Goal: Task Accomplishment & Management: Use online tool/utility

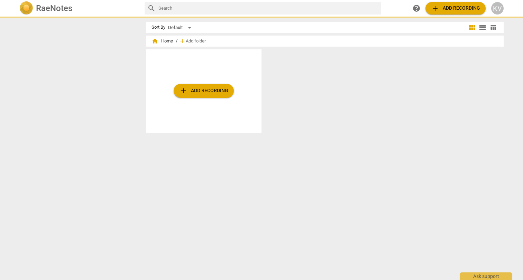
click at [479, 27] on span "view_list" at bounding box center [482, 28] width 8 height 8
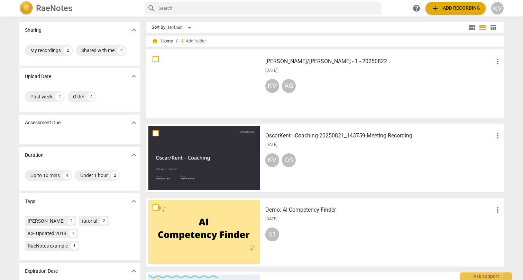
click at [496, 134] on span "more_vert" at bounding box center [497, 136] width 8 height 8
click at [410, 136] on div at bounding box center [261, 140] width 523 height 280
click at [400, 136] on h3 "OscarKent - Coaching-20250821_143759-Meeting Recording" at bounding box center [379, 136] width 228 height 8
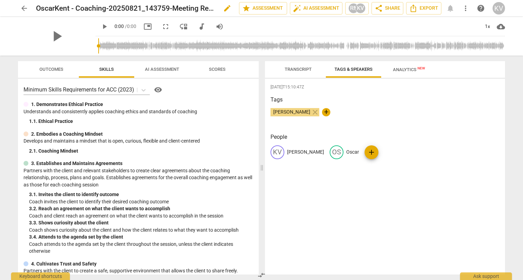
click at [223, 9] on span "edit" at bounding box center [227, 8] width 8 height 8
click at [117, 8] on input "OscarKent - Coaching-20250821_143759-Meeting Recording" at bounding box center [122, 8] width 173 height 13
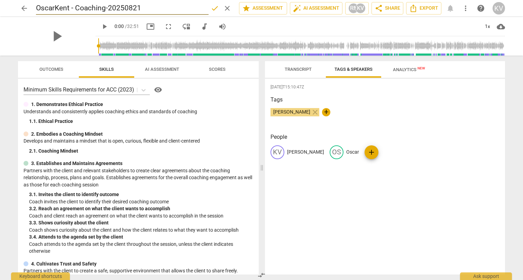
click at [106, 8] on input "OscarKent - Coaching-20250821" at bounding box center [122, 8] width 173 height 13
type input "OscarKent - Coaching 1- 20250821"
click at [211, 7] on span "done" at bounding box center [215, 8] width 8 height 8
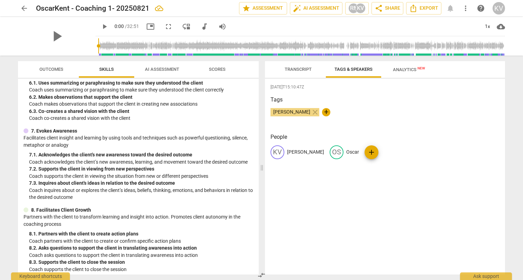
scroll to position [360, 0]
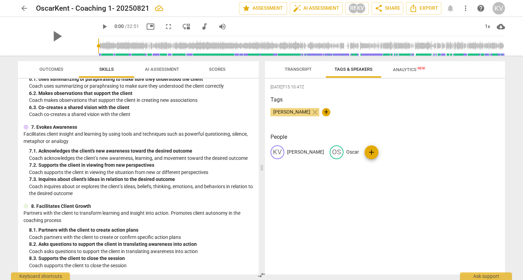
click at [24, 8] on span "arrow_back" at bounding box center [24, 8] width 8 height 8
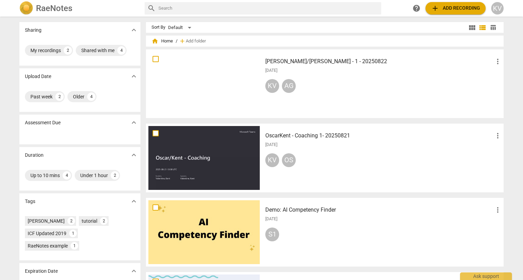
click at [310, 137] on h3 "OscarKent - Coaching 1- 20250821" at bounding box center [379, 136] width 228 height 8
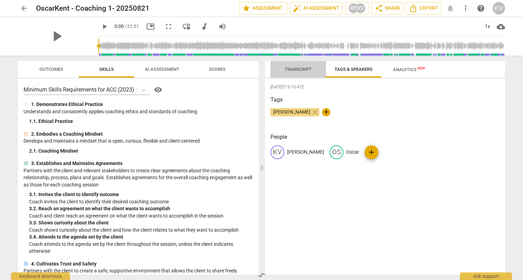
click at [291, 73] on span "Transcript" at bounding box center [298, 69] width 44 height 9
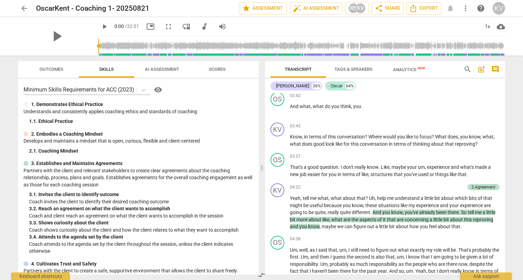
scroll to position [483, 0]
click at [48, 72] on span "Outcomes" at bounding box center [51, 69] width 40 height 9
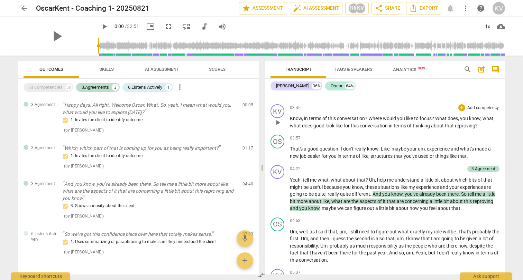
scroll to position [509, 0]
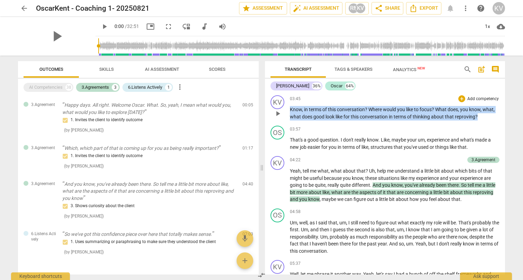
drag, startPoint x: 481, startPoint y: 117, endPoint x: 378, endPoint y: 102, distance: 104.1
click at [378, 102] on div "03:45 + Add competency keyboard_arrow_right Know , in terms of this conversatio…" at bounding box center [395, 107] width 210 height 25
click at [471, 98] on p "Add competency" at bounding box center [482, 99] width 33 height 6
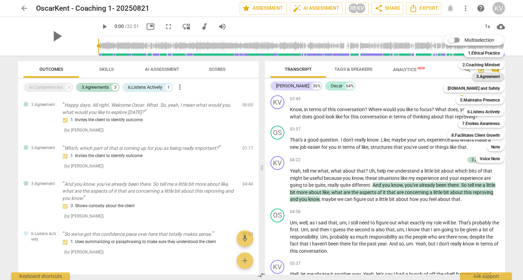
click at [487, 75] on b "3.Agreement" at bounding box center [488, 77] width 24 height 8
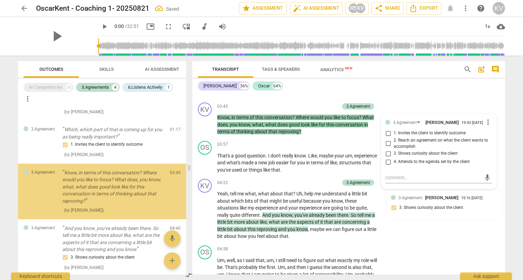
scroll to position [37, 0]
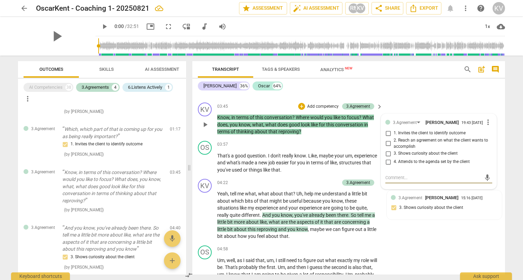
click at [389, 130] on input "1. Invites the client to identify outcome" at bounding box center [387, 133] width 11 height 8
checkbox input "true"
click at [426, 100] on div "KV play_arrow pause 03:45 + Add competency 3.Agreement keyboard_arrow_right Kno…" at bounding box center [348, 119] width 313 height 38
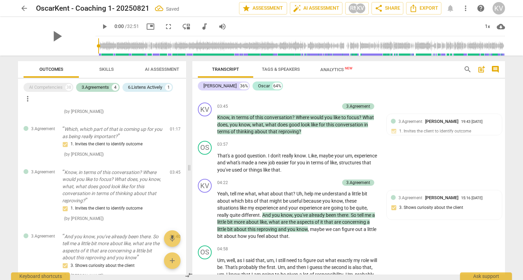
click at [167, 69] on span "AI Assessment" at bounding box center [162, 69] width 34 height 5
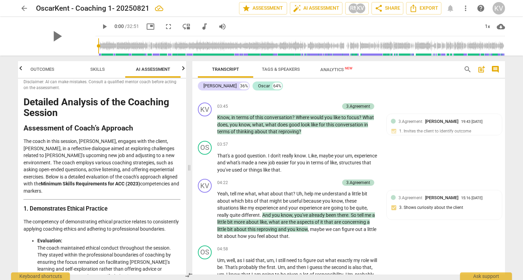
scroll to position [0, 0]
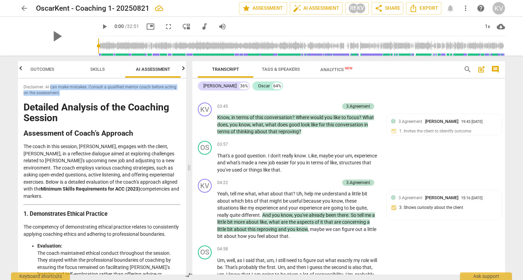
drag, startPoint x: 50, startPoint y: 87, endPoint x: 81, endPoint y: 94, distance: 32.0
click at [81, 94] on span "Disclaimer: AI can make mistakes. Consult a qualified mentor coach before actin…" at bounding box center [102, 89] width 157 height 11
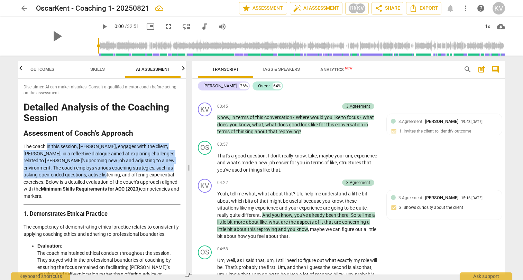
drag, startPoint x: 47, startPoint y: 147, endPoint x: 96, endPoint y: 176, distance: 56.9
click at [96, 176] on p "The coach in this session, [PERSON_NAME], engages with the client, [PERSON_NAME…" at bounding box center [102, 171] width 157 height 57
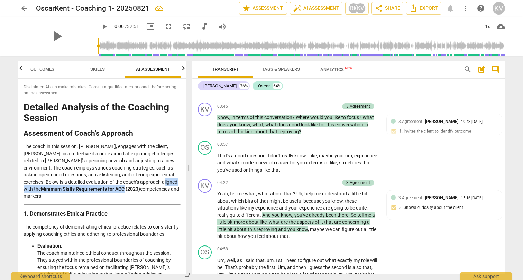
drag, startPoint x: 155, startPoint y: 182, endPoint x: 85, endPoint y: 190, distance: 71.0
click at [85, 189] on p "The coach in this session, [PERSON_NAME], engages with the client, [PERSON_NAME…" at bounding box center [102, 171] width 157 height 57
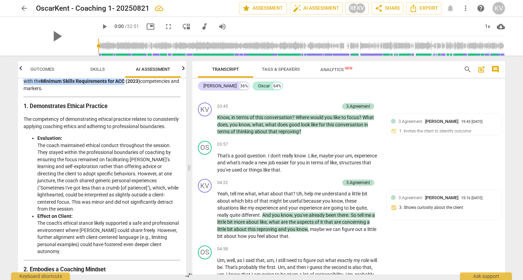
scroll to position [112, 0]
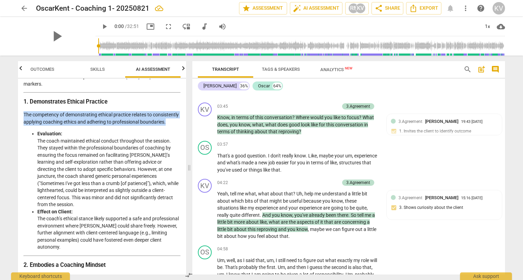
drag, startPoint x: 24, startPoint y: 107, endPoint x: 52, endPoint y: 121, distance: 31.7
click at [52, 121] on p "The competency of demonstrating ethical practice relates to consistently applyi…" at bounding box center [102, 118] width 157 height 14
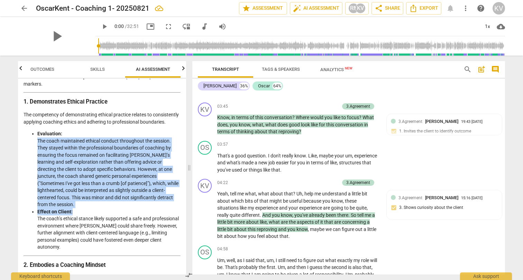
drag, startPoint x: 37, startPoint y: 140, endPoint x: 139, endPoint y: 201, distance: 118.7
click at [139, 201] on ul "Evaluation: The coach maintained ethical conduct throughout the session. They s…" at bounding box center [102, 190] width 157 height 121
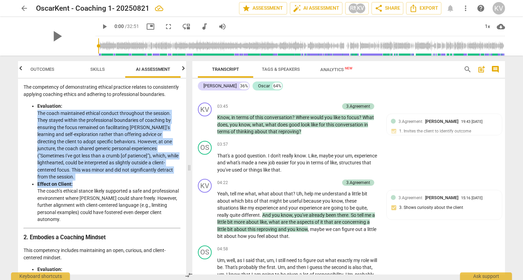
scroll to position [141, 0]
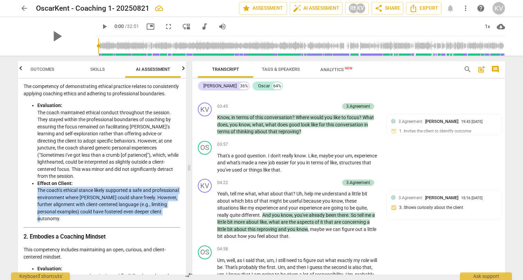
drag, startPoint x: 90, startPoint y: 212, endPoint x: 31, endPoint y: 186, distance: 64.5
click at [31, 186] on ul "Evaluation: The coach maintained ethical conduct throughout the session. They s…" at bounding box center [102, 162] width 157 height 121
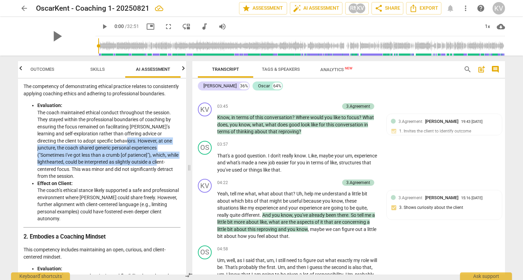
drag, startPoint x: 103, startPoint y: 142, endPoint x: 128, endPoint y: 160, distance: 31.0
click at [128, 160] on li "Evaluation: The coach maintained ethical conduct throughout the session. They s…" at bounding box center [108, 141] width 143 height 78
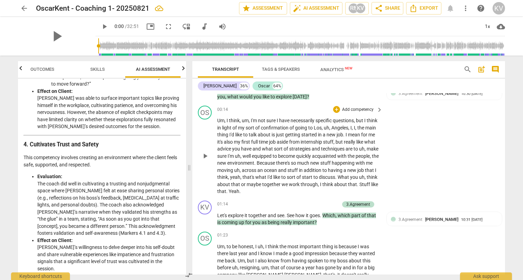
scroll to position [0, 0]
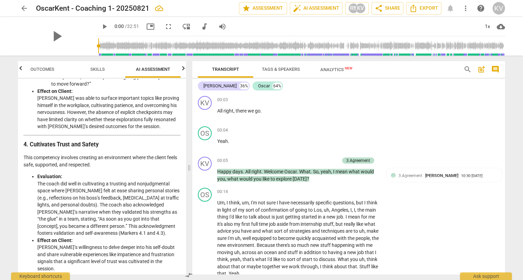
click at [333, 71] on span "Analytics New" at bounding box center [336, 69] width 32 height 5
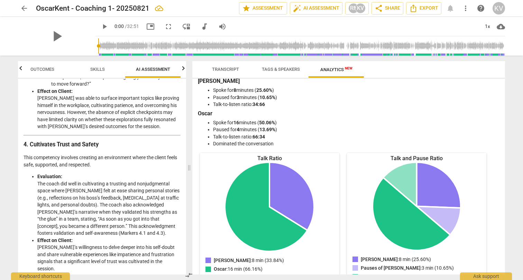
scroll to position [3, 0]
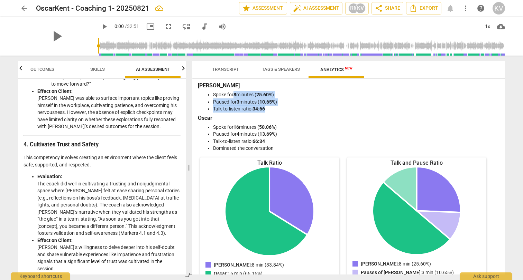
drag, startPoint x: 236, startPoint y: 94, endPoint x: 281, endPoint y: 111, distance: 48.8
click at [281, 111] on ul "Spoke for 8 minutes ( 25.60% ) Paused for 3 minutes ( 10.65% ) Talk-to-listen r…" at bounding box center [348, 101] width 299 height 21
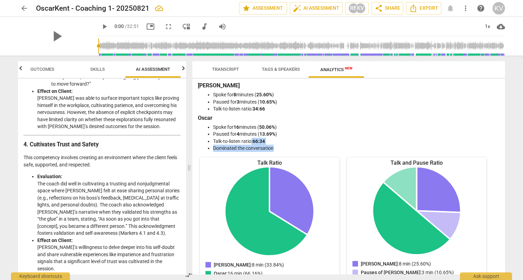
drag, startPoint x: 281, startPoint y: 149, endPoint x: 250, endPoint y: 139, distance: 32.6
click at [250, 139] on ul "Spoke for 16 minutes ( 50.06% ) Paused for 4 minutes ( 13.69% ) Talk-to-listen …" at bounding box center [348, 138] width 299 height 28
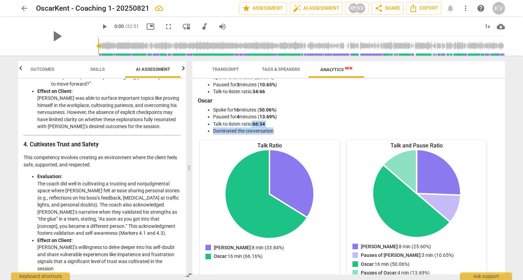
scroll to position [0, 0]
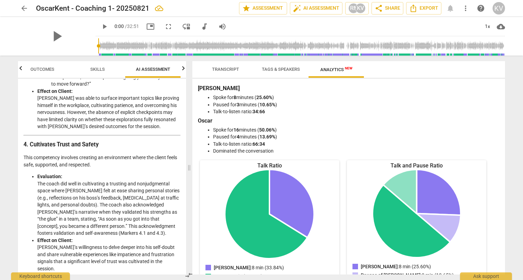
click at [289, 156] on div "[PERSON_NAME] Spoke for 8 minutes ( 25.60% ) Paused for 3 minutes ( 10.65% ) Ta…" at bounding box center [348, 177] width 313 height 196
drag, startPoint x: 279, startPoint y: 150, endPoint x: 204, endPoint y: 152, distance: 75.1
click at [204, 152] on ul "Spoke for 16 minutes ( 50.06% ) Paused for 4 minutes ( 13.69% ) Talk-to-listen …" at bounding box center [348, 141] width 299 height 28
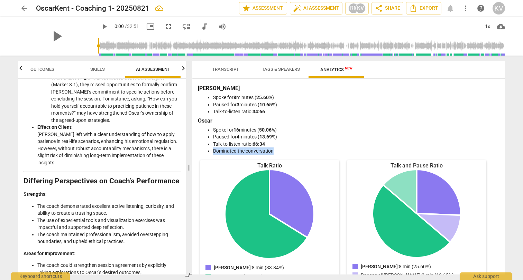
scroll to position [1354, 0]
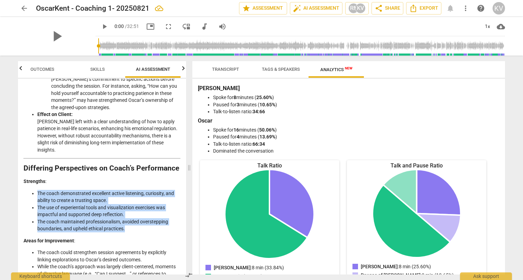
drag, startPoint x: 36, startPoint y: 120, endPoint x: 134, endPoint y: 157, distance: 104.6
click at [134, 190] on ul "The coach demonstrated excellent active listening, curiosity, and ability to cr…" at bounding box center [102, 211] width 157 height 43
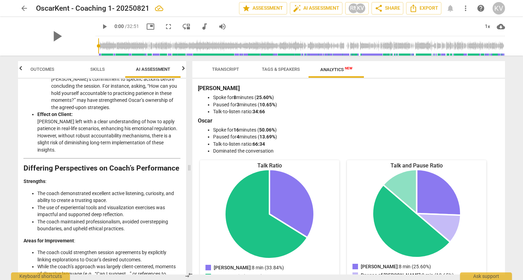
click at [122, 190] on li "The coach demonstrated excellent active listening, curiosity, and ability to cr…" at bounding box center [108, 197] width 143 height 14
drag, startPoint x: 123, startPoint y: 143, endPoint x: 49, endPoint y: 135, distance: 74.2
click at [49, 204] on li "The use of experiential tools and visualization exercises was impactful and sup…" at bounding box center [108, 211] width 143 height 14
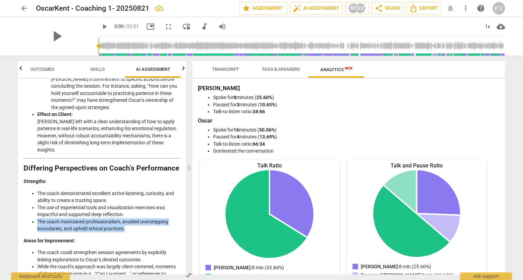
drag, startPoint x: 130, startPoint y: 159, endPoint x: 31, endPoint y: 152, distance: 99.4
click at [31, 190] on ul "The coach demonstrated excellent active listening, curiosity, and ability to cr…" at bounding box center [102, 211] width 157 height 43
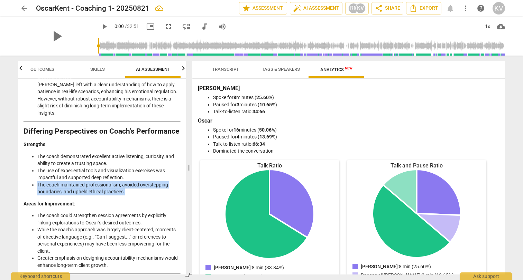
scroll to position [1396, 0]
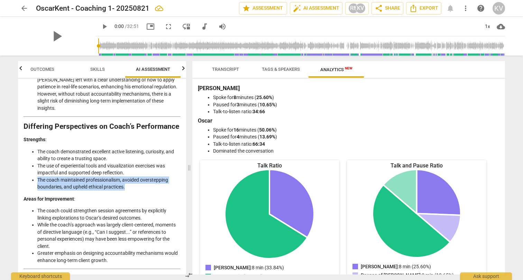
click at [81, 177] on li "The coach maintained professionalism, avoided overstepping boundaries, and uphe…" at bounding box center [108, 184] width 143 height 14
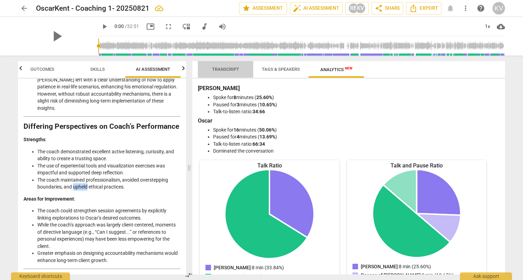
click at [230, 70] on span "Transcript" at bounding box center [225, 69] width 27 height 5
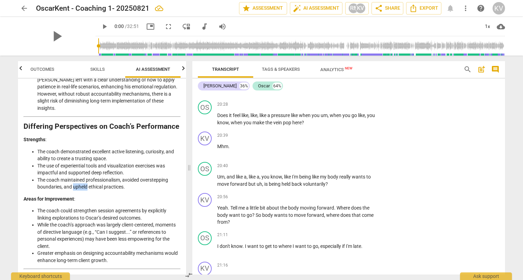
scroll to position [3325, 0]
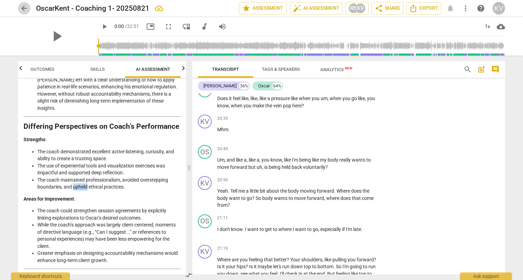
click at [22, 6] on span "arrow_back" at bounding box center [24, 8] width 8 height 8
